Goal: Transaction & Acquisition: Purchase product/service

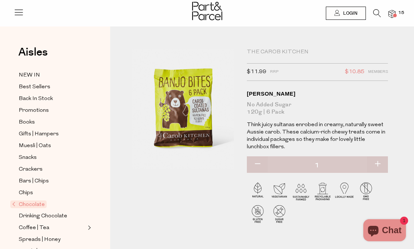
click at [253, 13] on img at bounding box center [392, 14] width 7 height 8
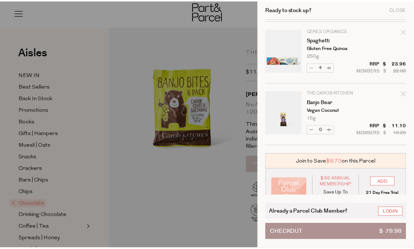
scroll to position [262, 0]
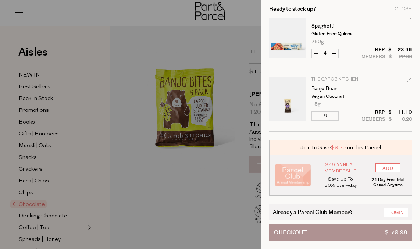
click at [193, 150] on div at bounding box center [210, 124] width 420 height 249
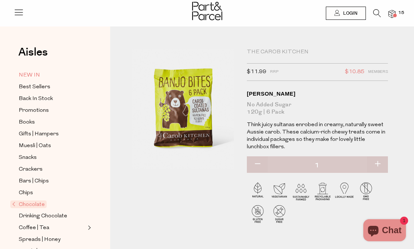
click at [35, 74] on span "NEW IN" at bounding box center [29, 75] width 21 height 9
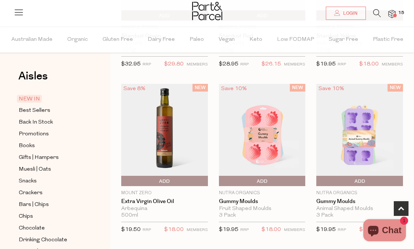
scroll to position [257, 0]
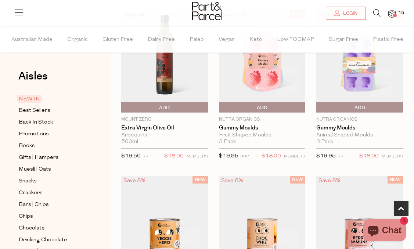
click at [363, 66] on img at bounding box center [360, 61] width 87 height 102
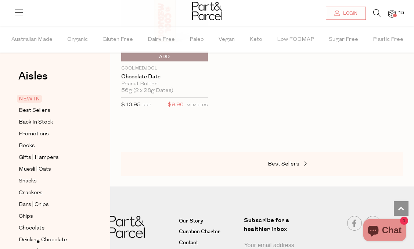
scroll to position [843, 0]
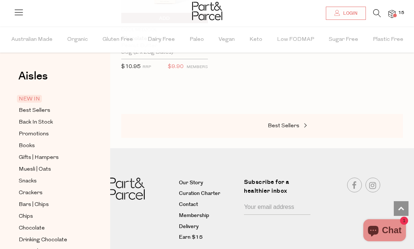
click at [303, 118] on div "Best Sellers" at bounding box center [262, 126] width 282 height 24
click at [302, 123] on span at bounding box center [305, 126] width 10 height 6
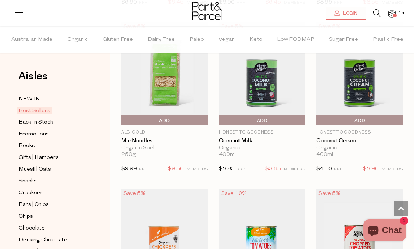
scroll to position [1066, 0]
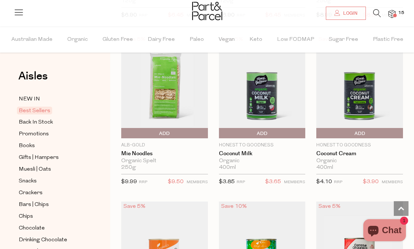
click at [355, 103] on img at bounding box center [360, 86] width 87 height 103
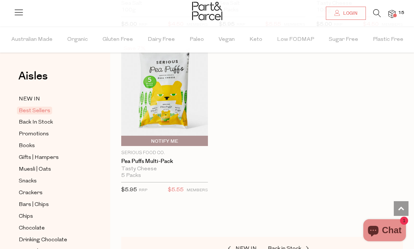
scroll to position [2287, 0]
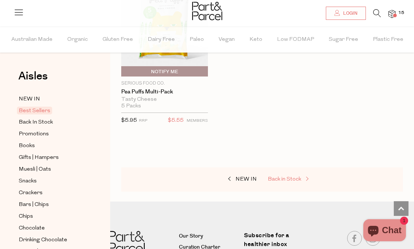
click at [300, 177] on span "Back in Stock" at bounding box center [284, 180] width 33 height 6
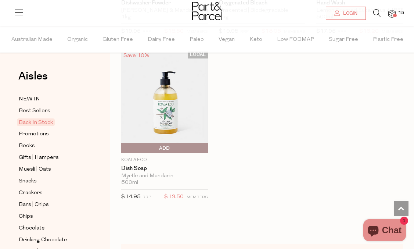
scroll to position [726, 0]
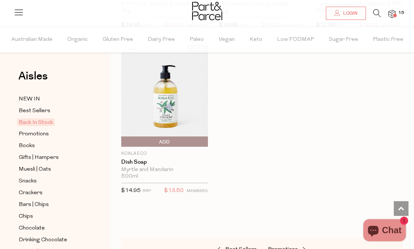
click at [58, 247] on link "Coffee | Tea" at bounding box center [52, 251] width 67 height 9
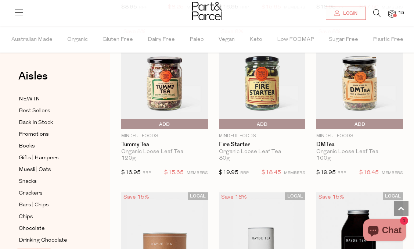
scroll to position [1876, 0]
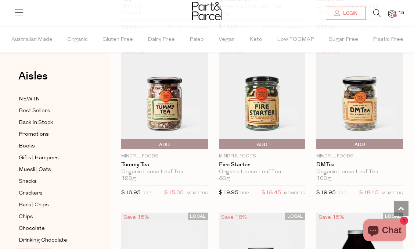
click at [263, 113] on img at bounding box center [262, 98] width 87 height 102
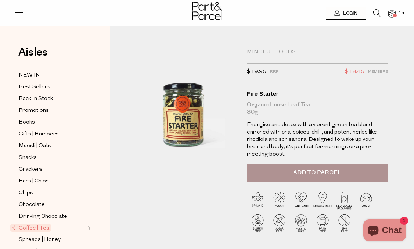
click at [309, 168] on button "Add to Parcel" at bounding box center [317, 173] width 141 height 18
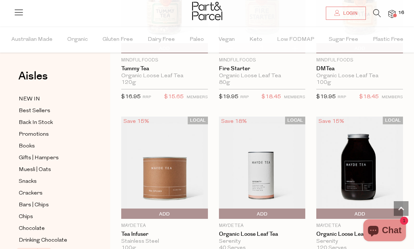
scroll to position [2000, 0]
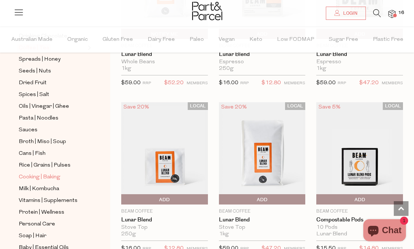
scroll to position [221, 0]
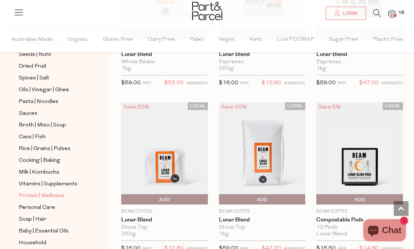
click at [25, 192] on span "Protein | Wellness" at bounding box center [42, 196] width 46 height 9
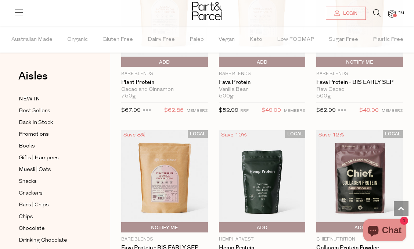
scroll to position [515, 0]
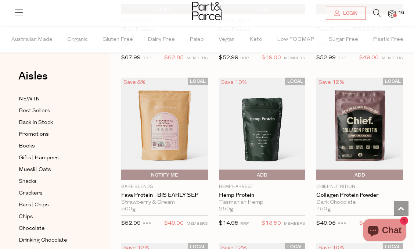
click at [254, 130] on img at bounding box center [262, 129] width 87 height 102
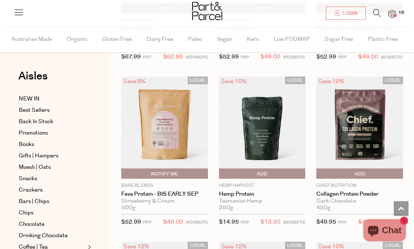
scroll to position [510, 0]
